Goal: Task Accomplishment & Management: Manage account settings

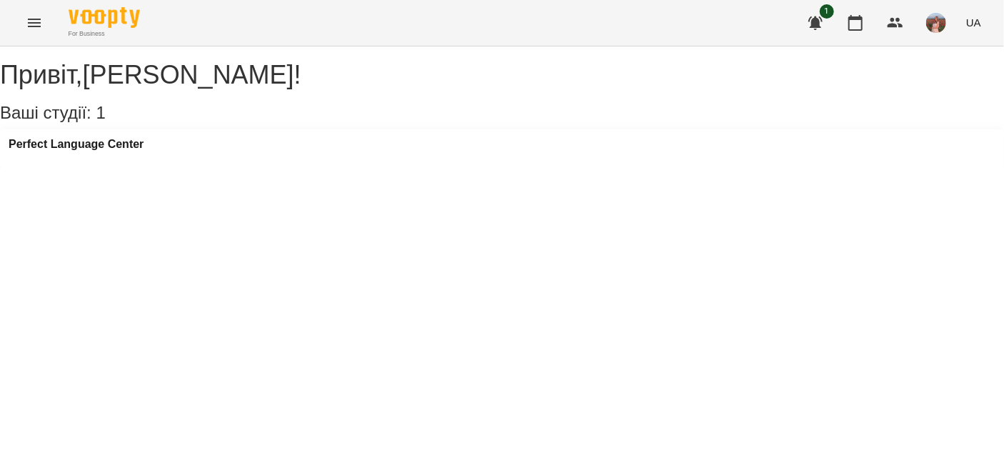
click at [78, 151] on div "Perfect Language Center" at bounding box center [502, 148] width 1004 height 39
click at [75, 151] on h3 "Perfect Language Center" at bounding box center [76, 144] width 135 height 13
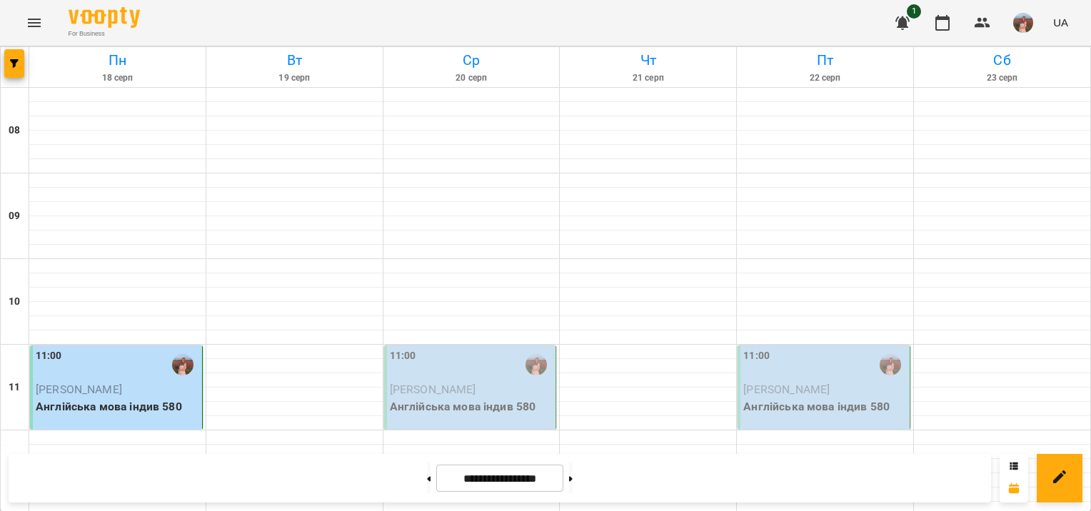
scroll to position [654, 0]
click at [427, 474] on button at bounding box center [429, 478] width 4 height 31
type input "**********"
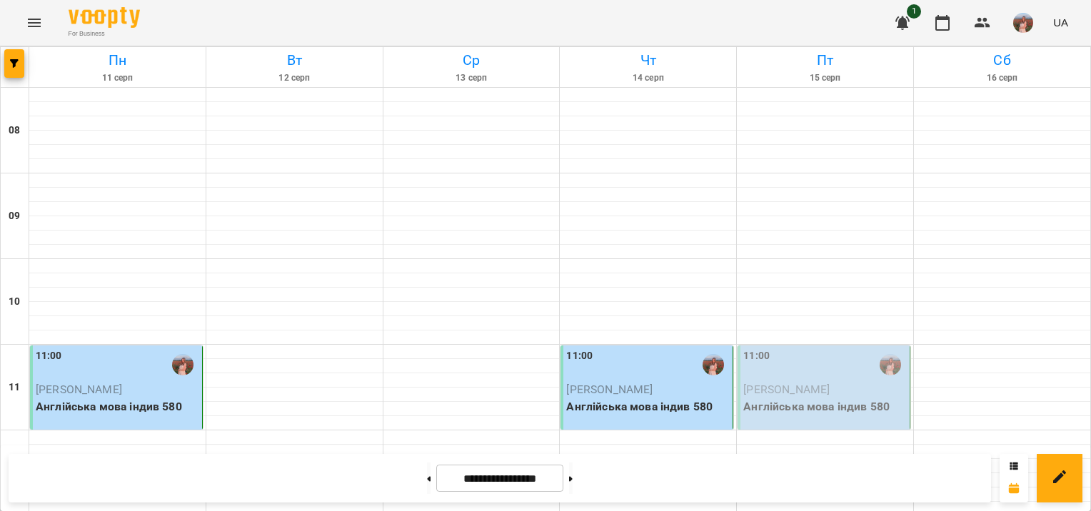
scroll to position [869, 0]
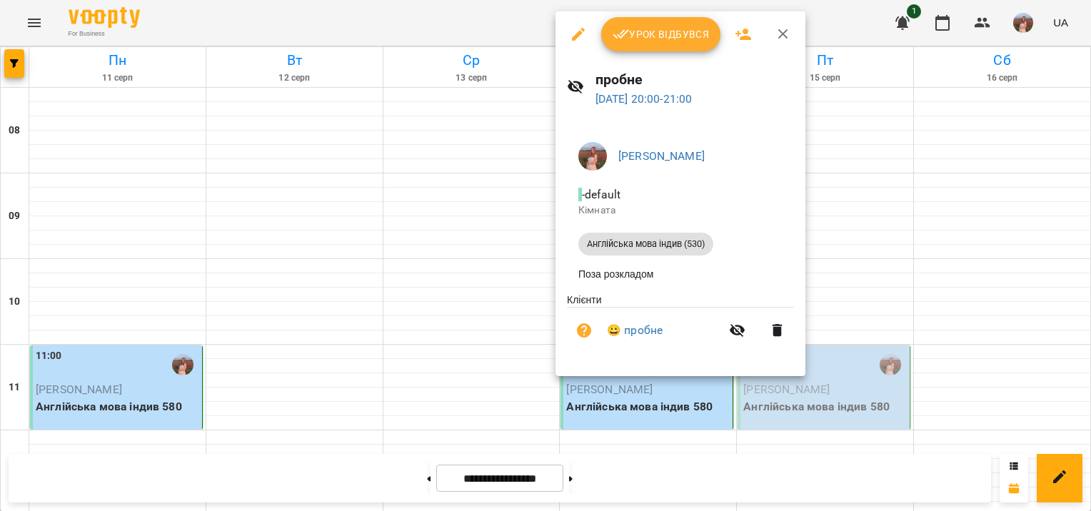
click at [684, 33] on span "Урок відбувся" at bounding box center [661, 34] width 97 height 17
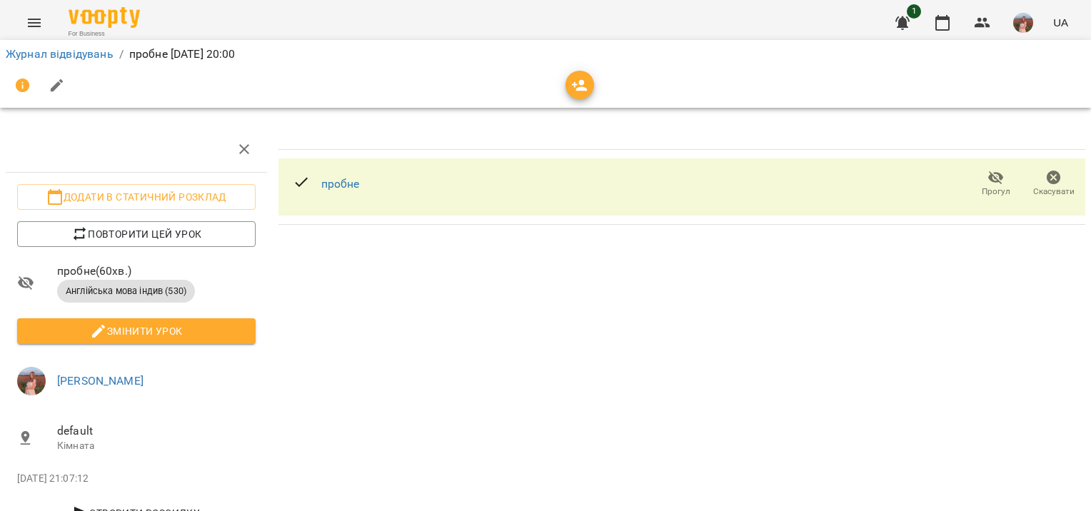
click at [583, 90] on icon "button" at bounding box center [580, 85] width 16 height 11
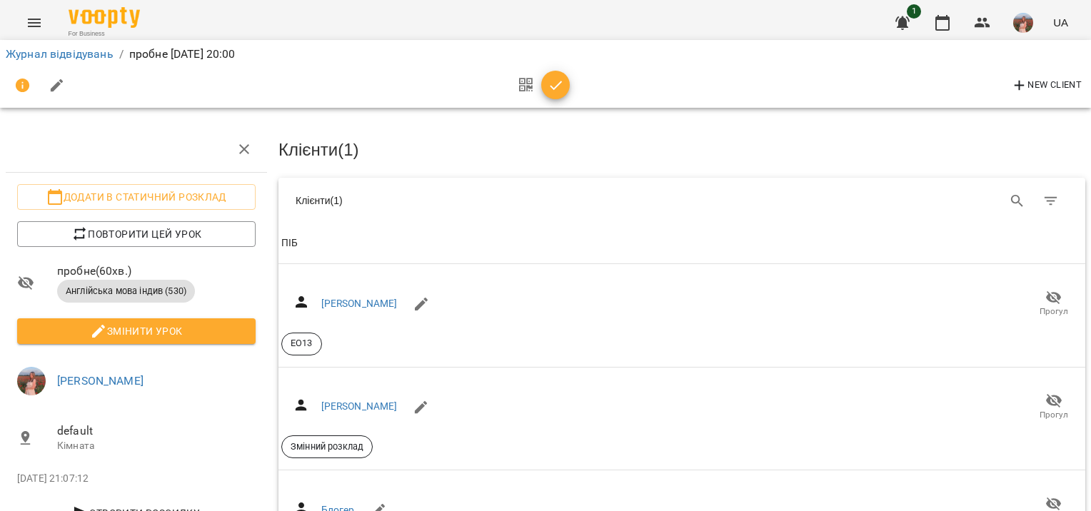
click at [554, 88] on icon "button" at bounding box center [556, 85] width 12 height 9
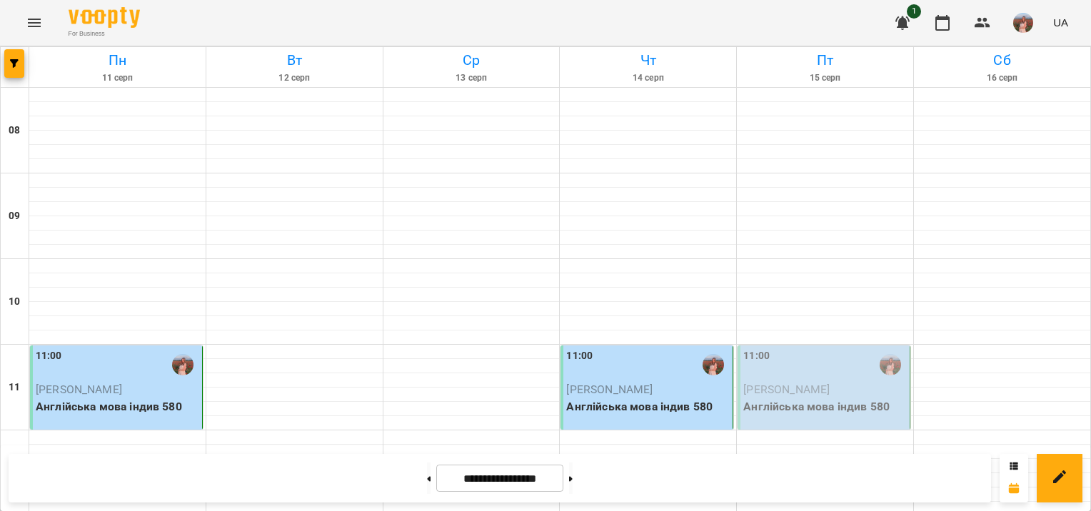
click at [864, 394] on p "[PERSON_NAME]" at bounding box center [826, 389] width 164 height 17
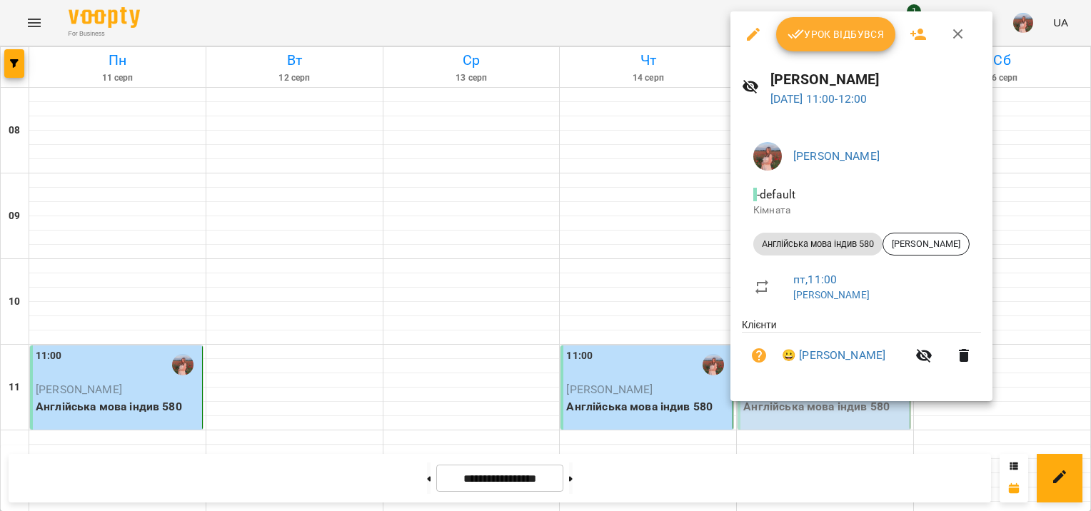
click at [862, 29] on span "Урок відбувся" at bounding box center [836, 34] width 97 height 17
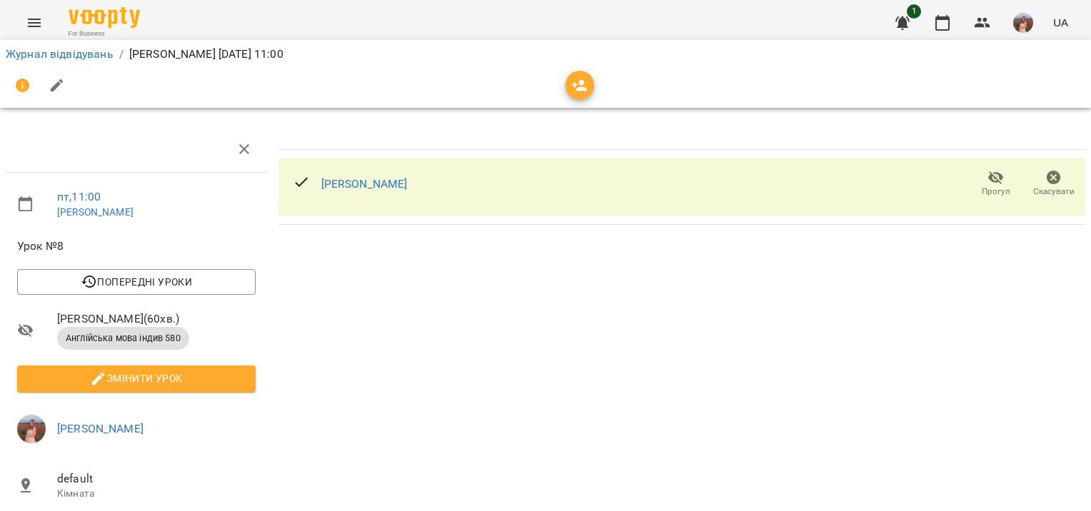
click at [583, 83] on icon "button" at bounding box center [580, 85] width 16 height 11
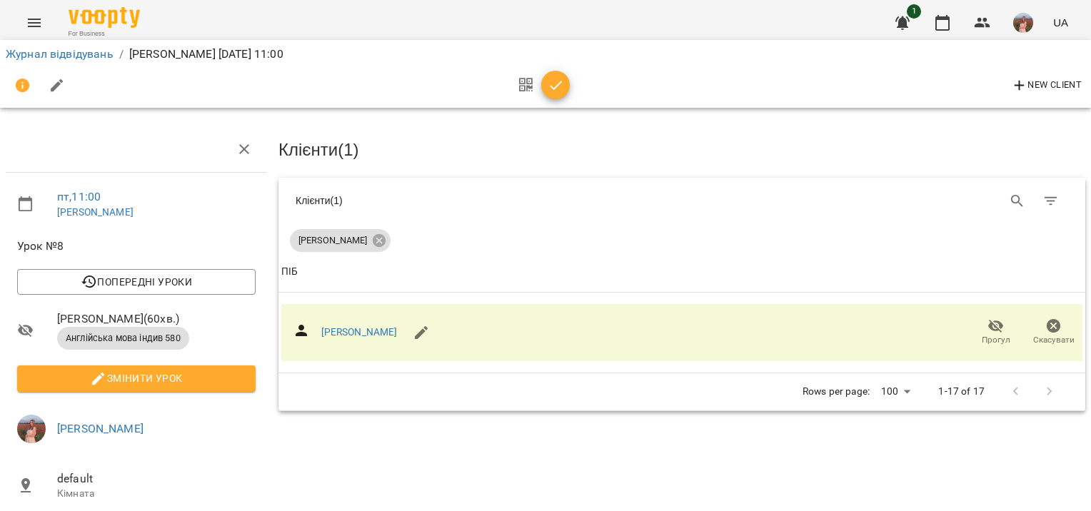
click at [559, 89] on icon "button" at bounding box center [556, 85] width 17 height 17
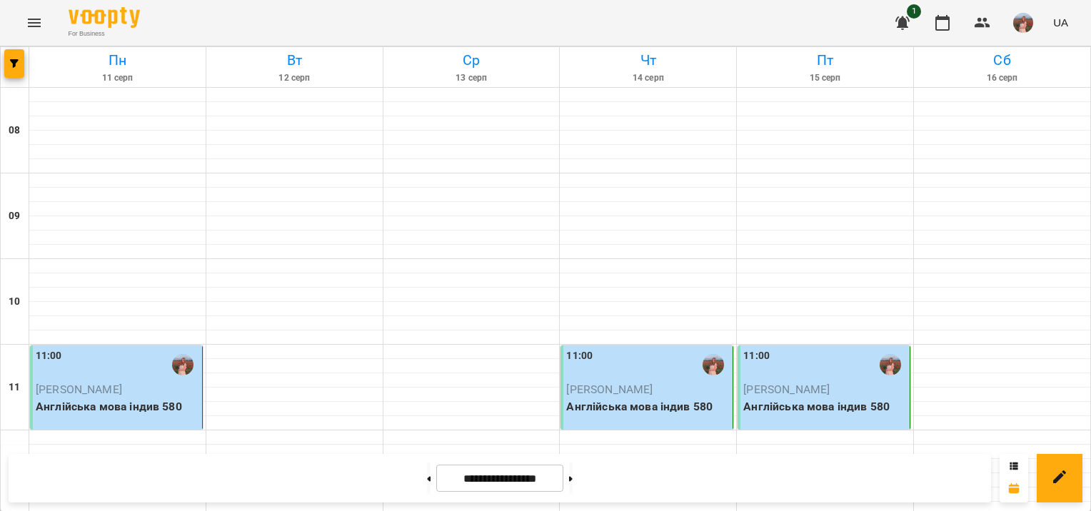
scroll to position [286, 0]
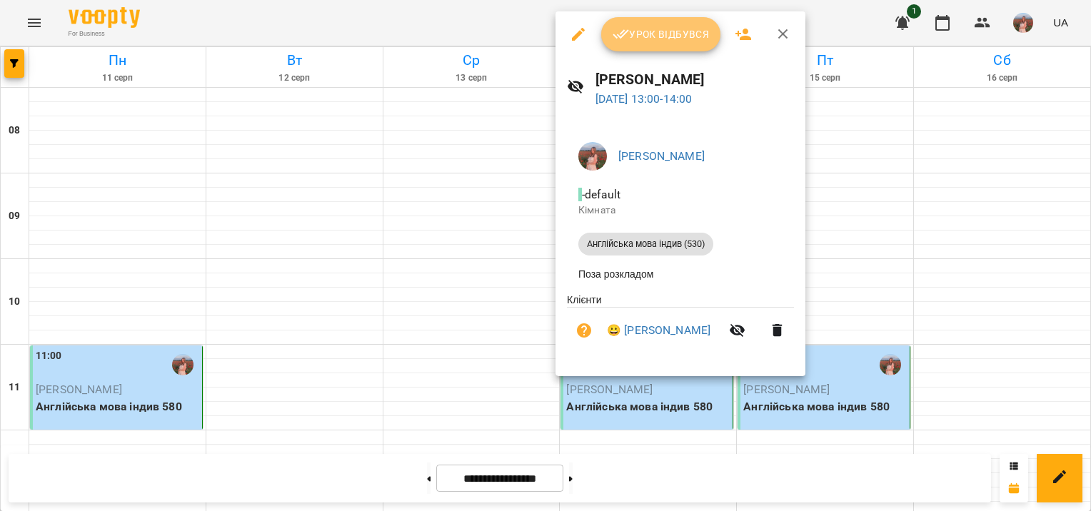
click at [649, 44] on button "Урок відбувся" at bounding box center [661, 34] width 120 height 34
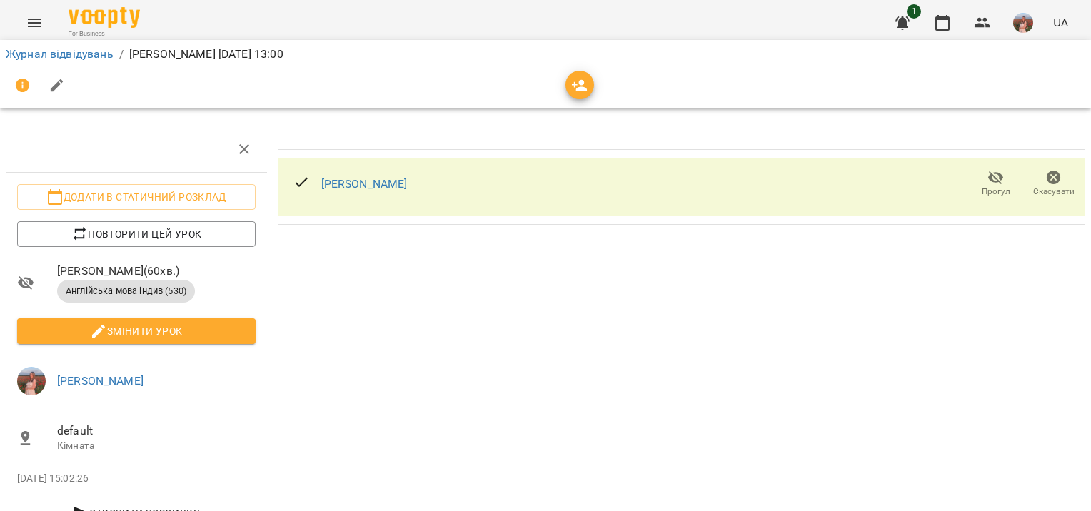
click at [574, 83] on icon "button" at bounding box center [580, 85] width 16 height 11
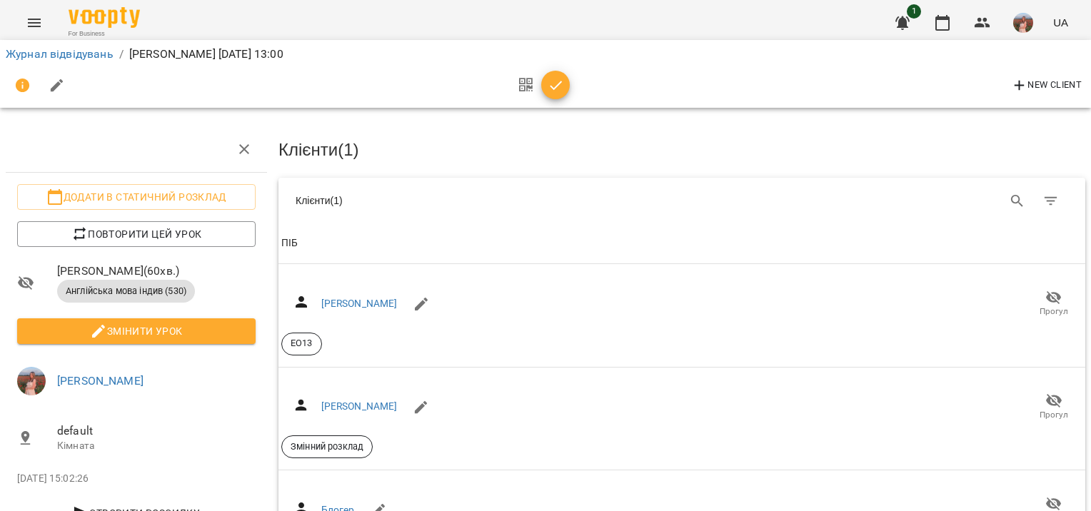
click at [568, 86] on span "button" at bounding box center [555, 85] width 29 height 17
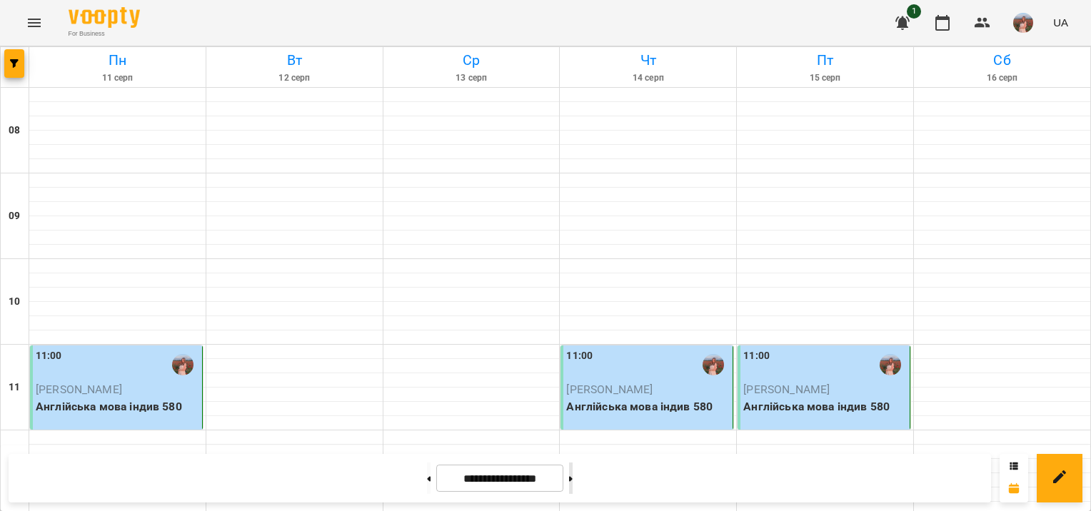
click at [573, 475] on button at bounding box center [571, 478] width 4 height 31
type input "**********"
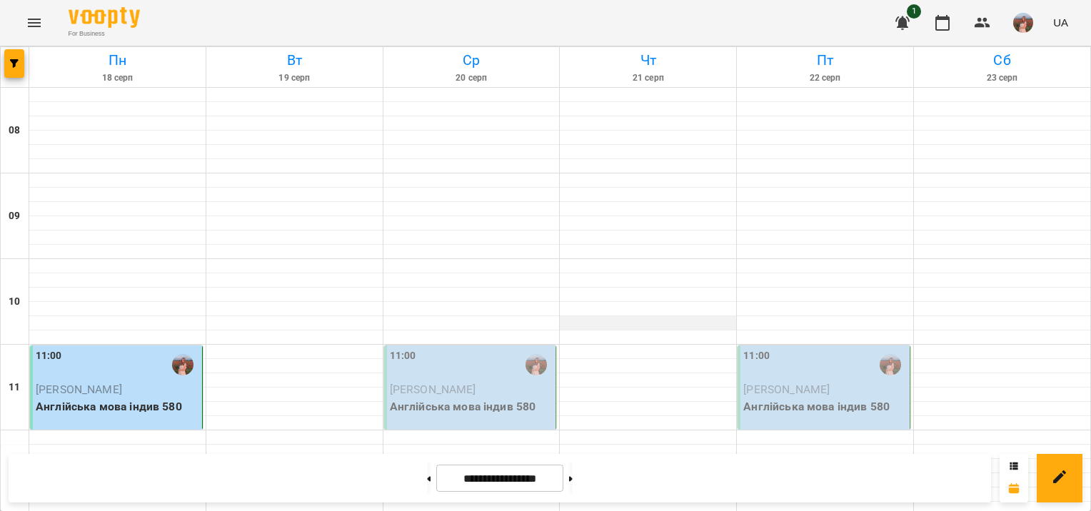
scroll to position [786, 0]
